Goal: Task Accomplishment & Management: Use online tool/utility

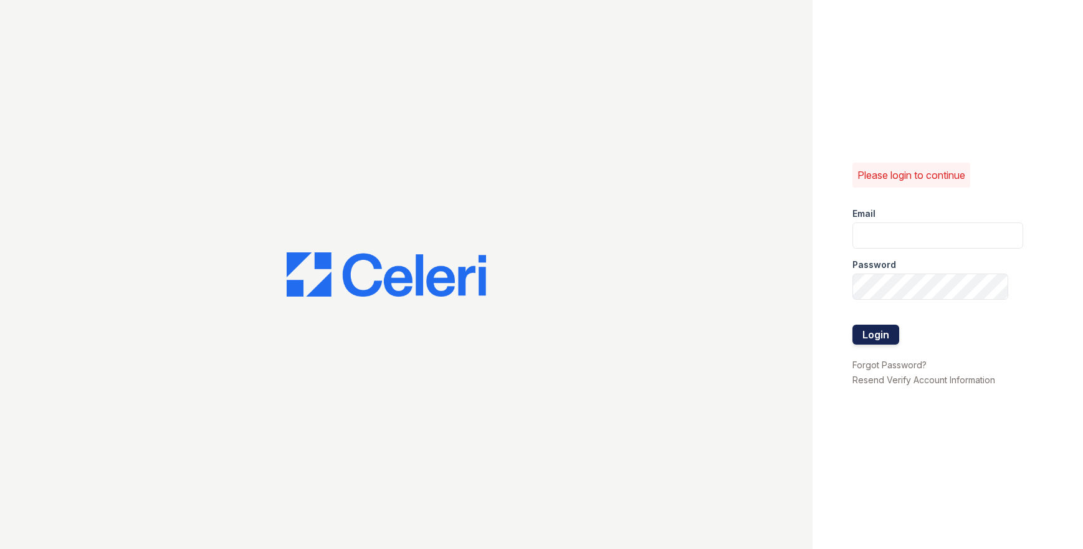
type input "[EMAIL_ADDRESS][DOMAIN_NAME]"
click at [878, 340] on button "Login" at bounding box center [876, 335] width 47 height 20
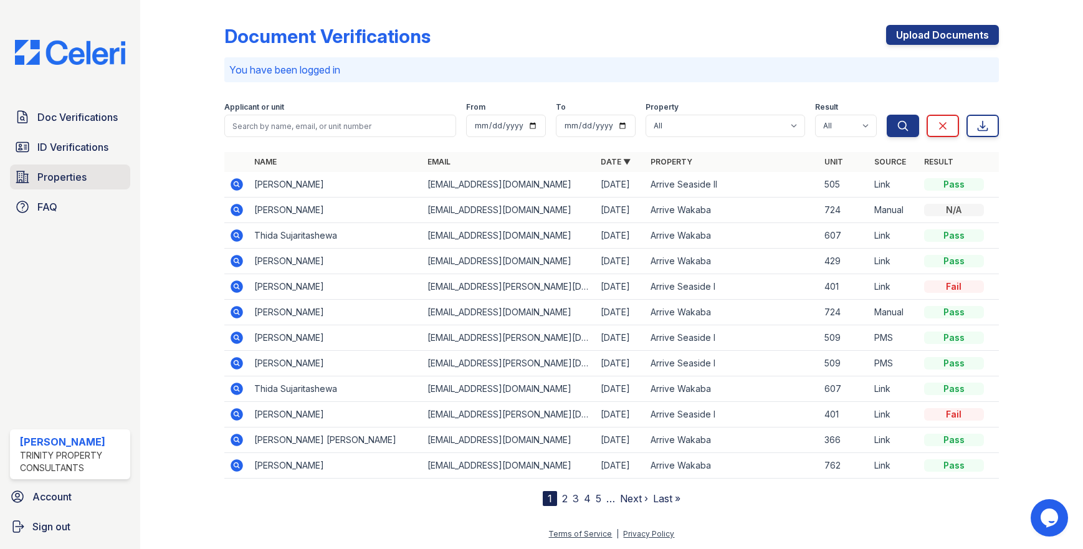
click at [57, 179] on span "Properties" at bounding box center [61, 177] width 49 height 15
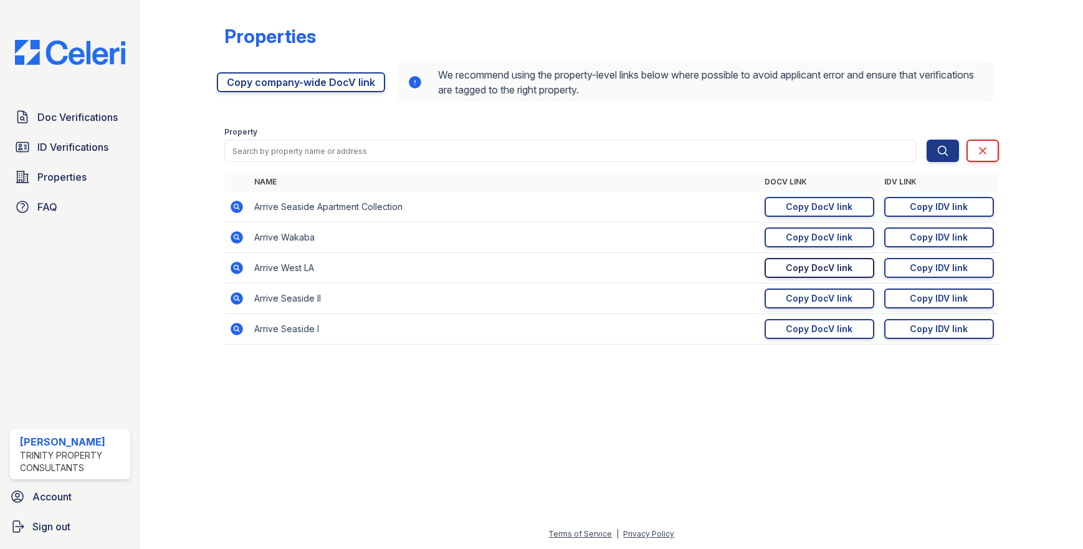
click at [805, 271] on div "Copy DocV link" at bounding box center [819, 268] width 67 height 12
click at [932, 269] on div "Copy IDV link" at bounding box center [939, 268] width 58 height 12
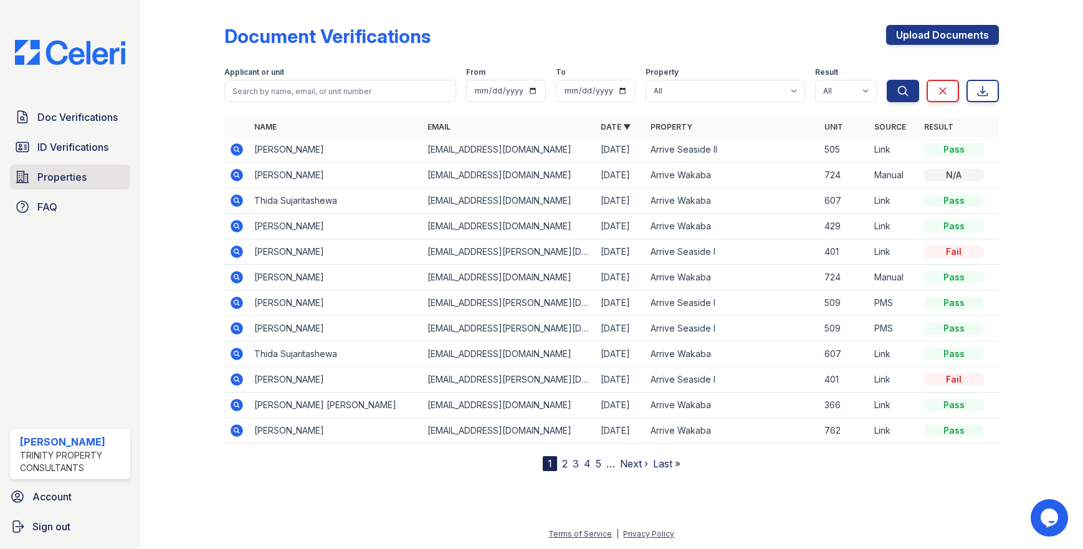
click at [65, 178] on span "Properties" at bounding box center [61, 177] width 49 height 15
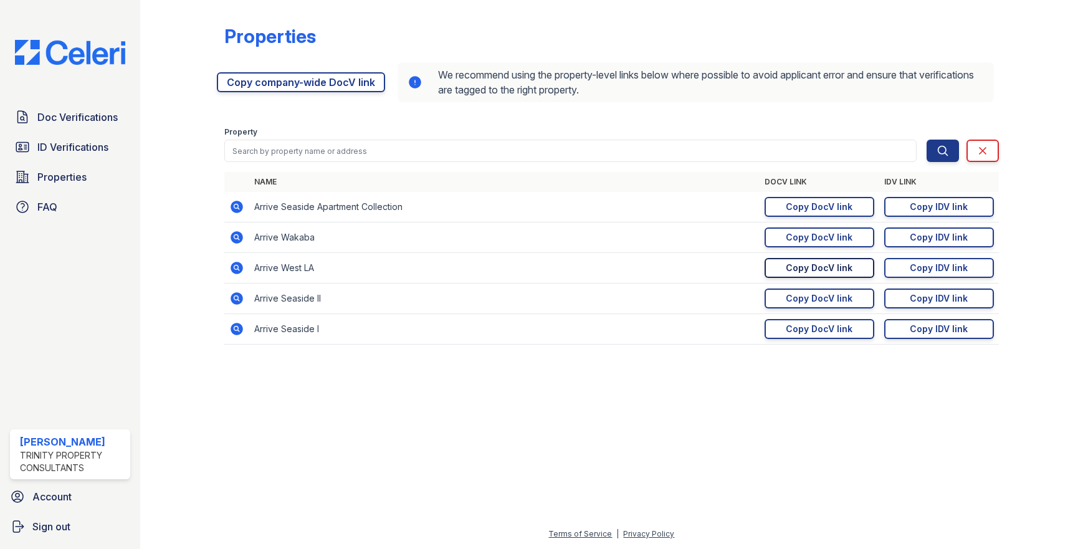
click at [802, 271] on div "Copy DocV link" at bounding box center [819, 268] width 67 height 12
click at [914, 272] on div "Copy IDV link" at bounding box center [939, 268] width 58 height 12
